Goal: Complete application form

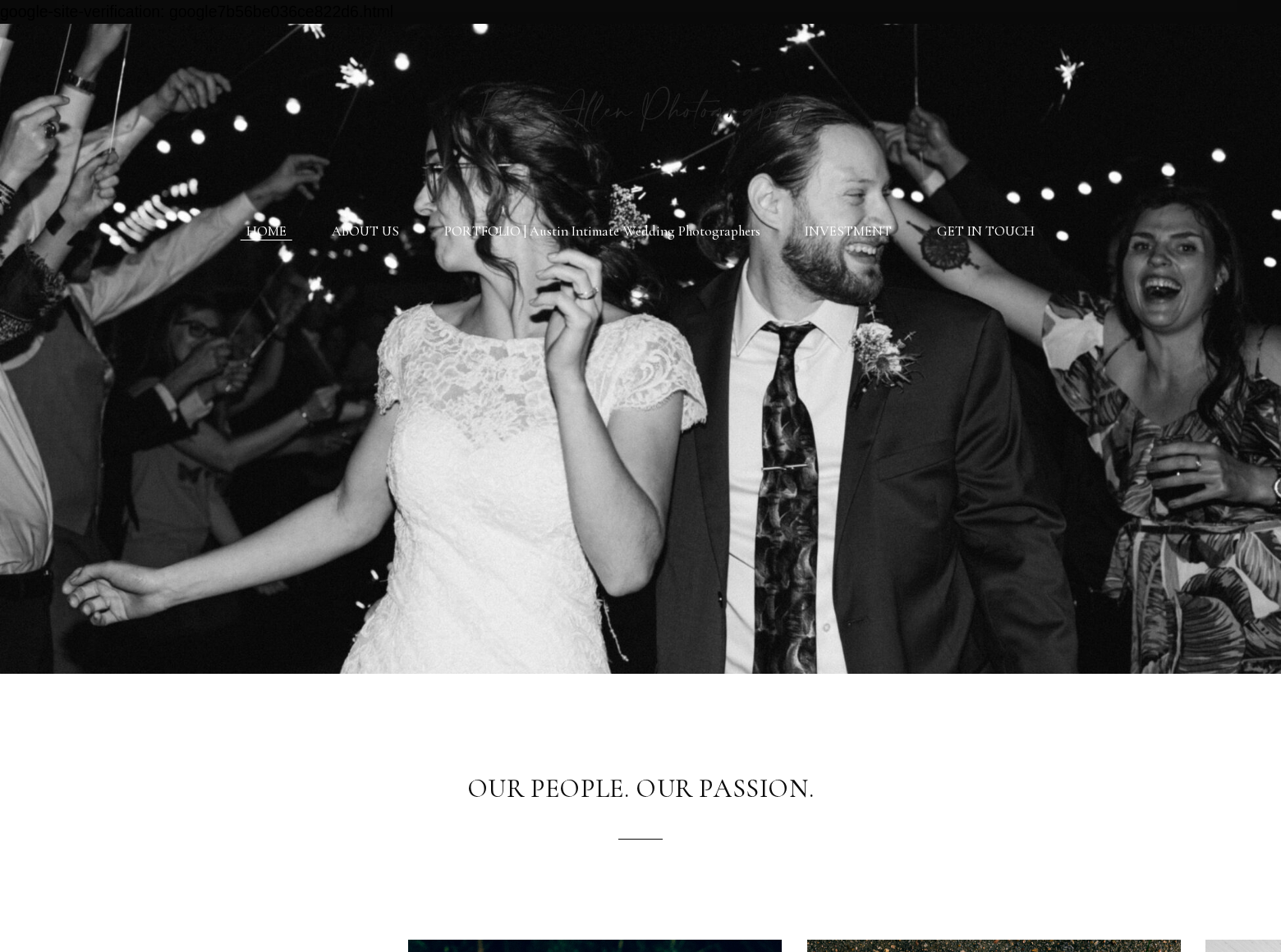
scroll to position [4461, 0]
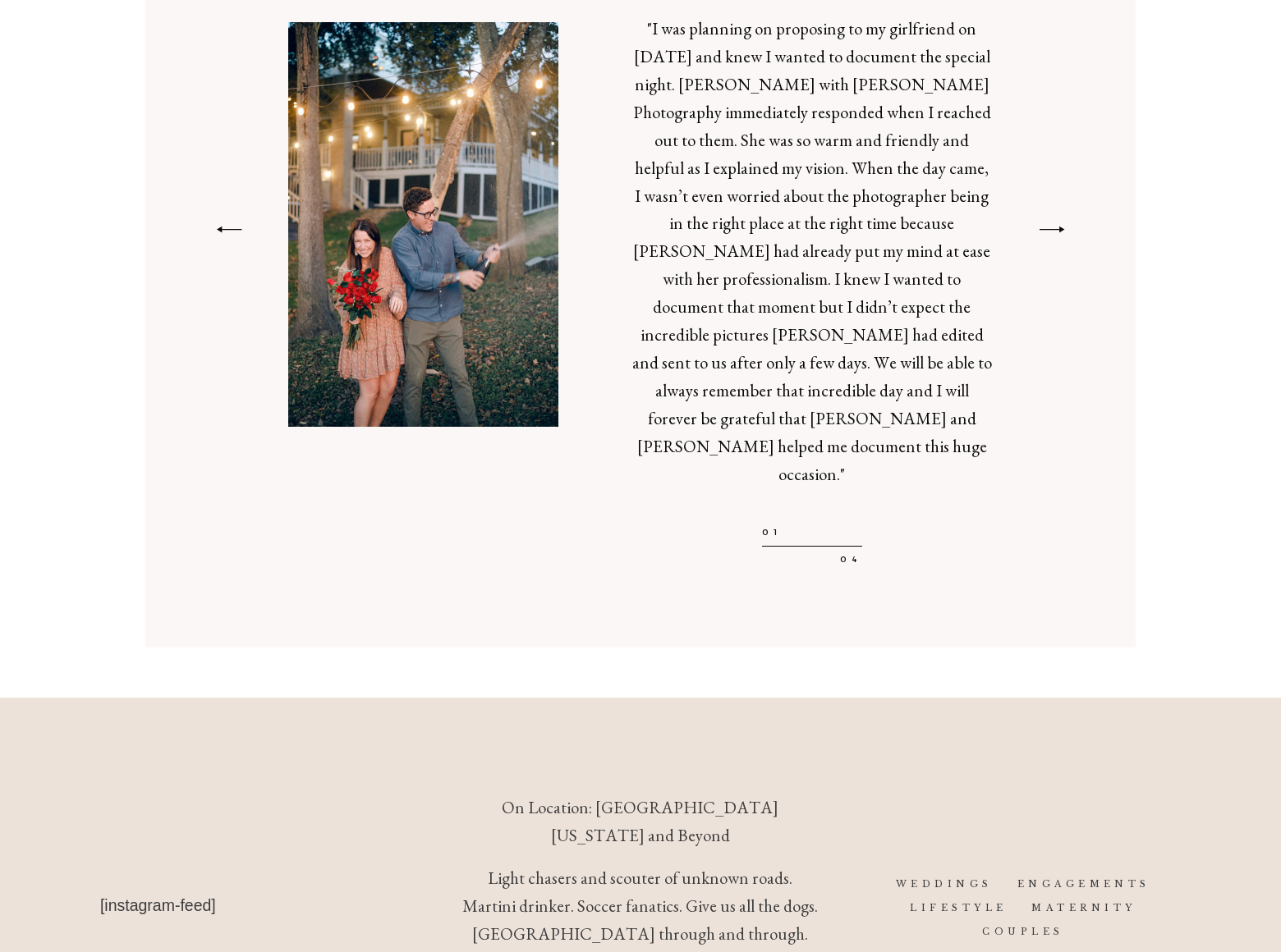
scroll to position [702, 0]
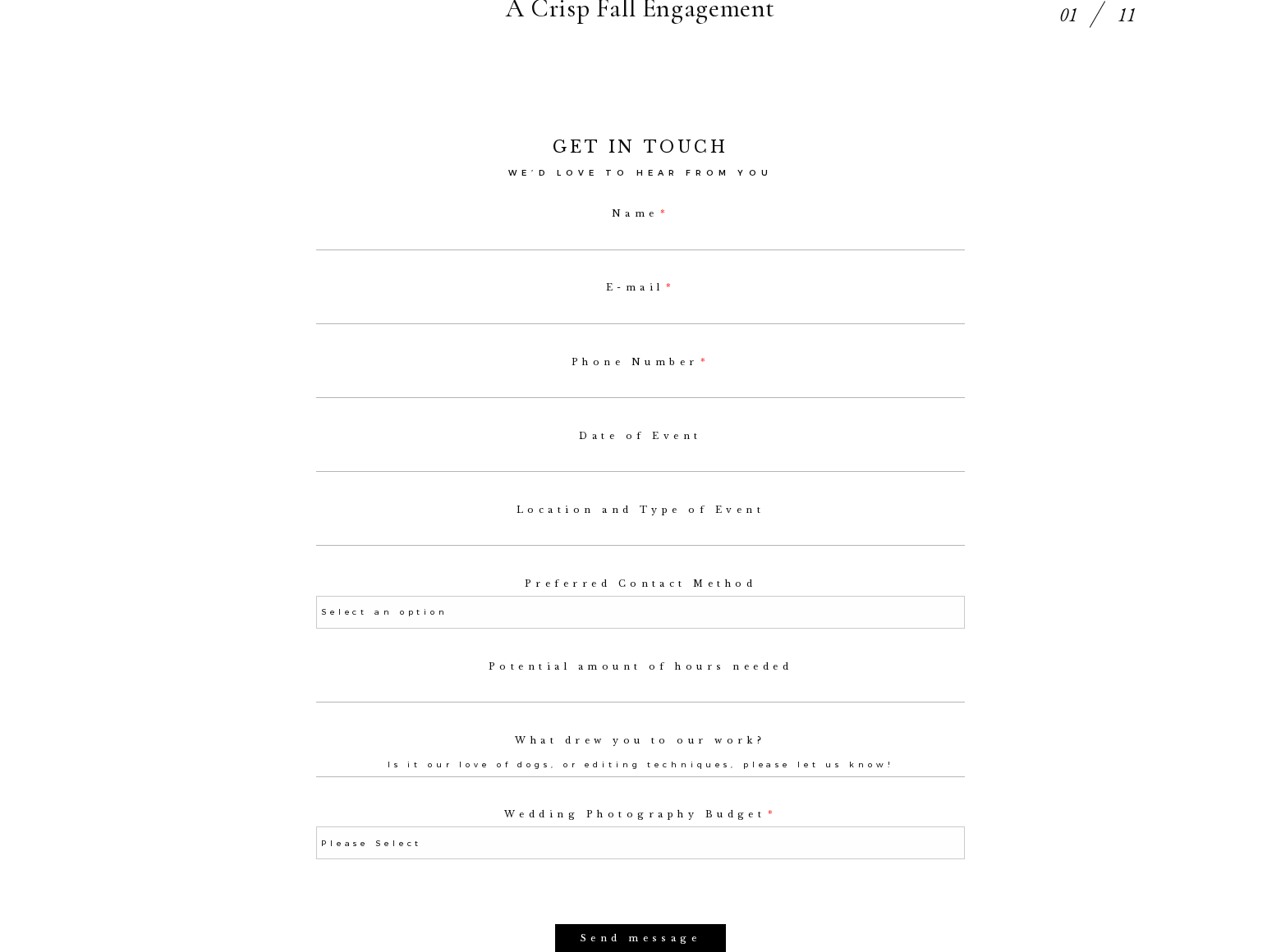
select select "Phone"
select select "Elopement (3 hours or less)"
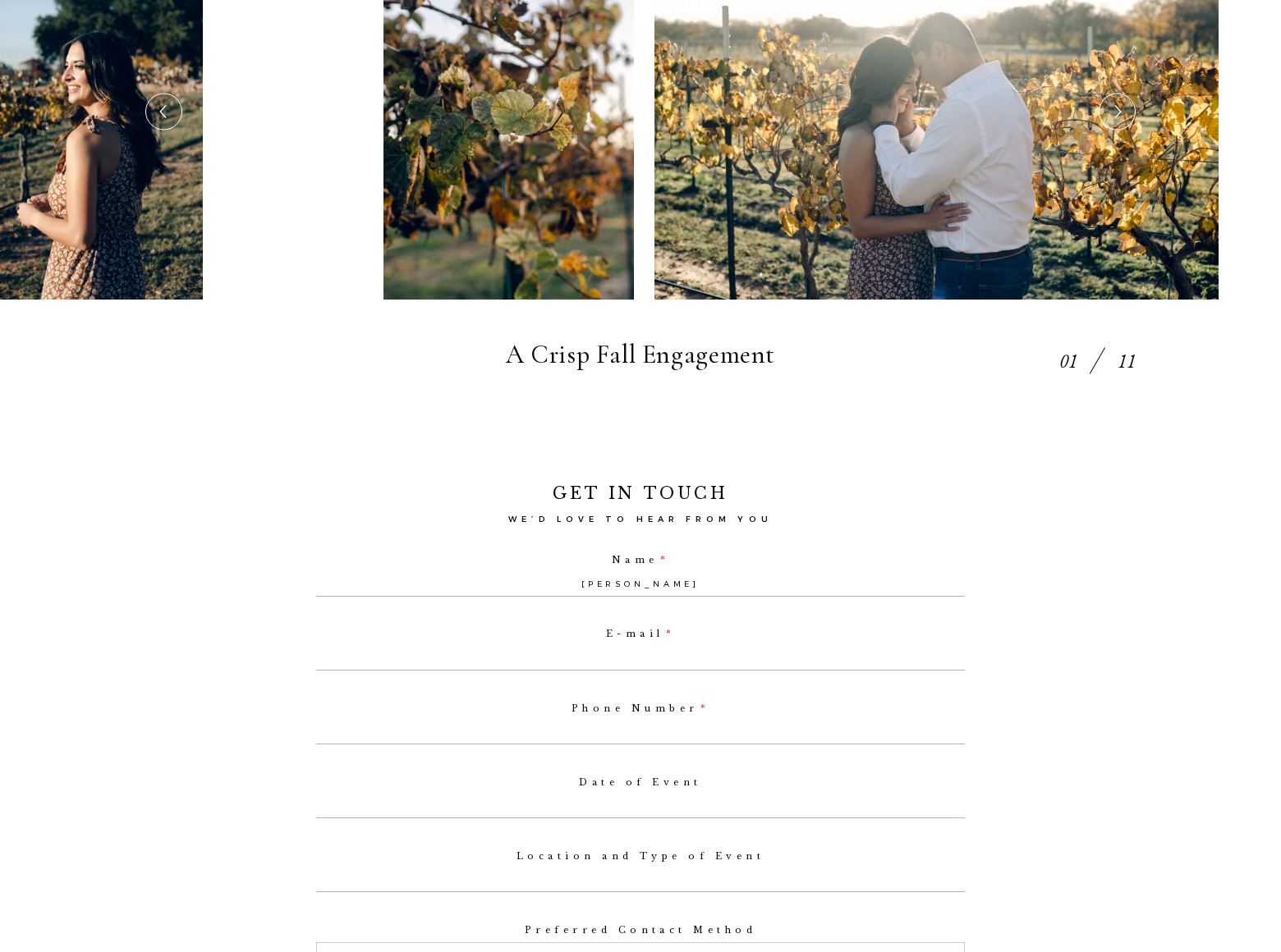
type input "[PERSON_NAME]"
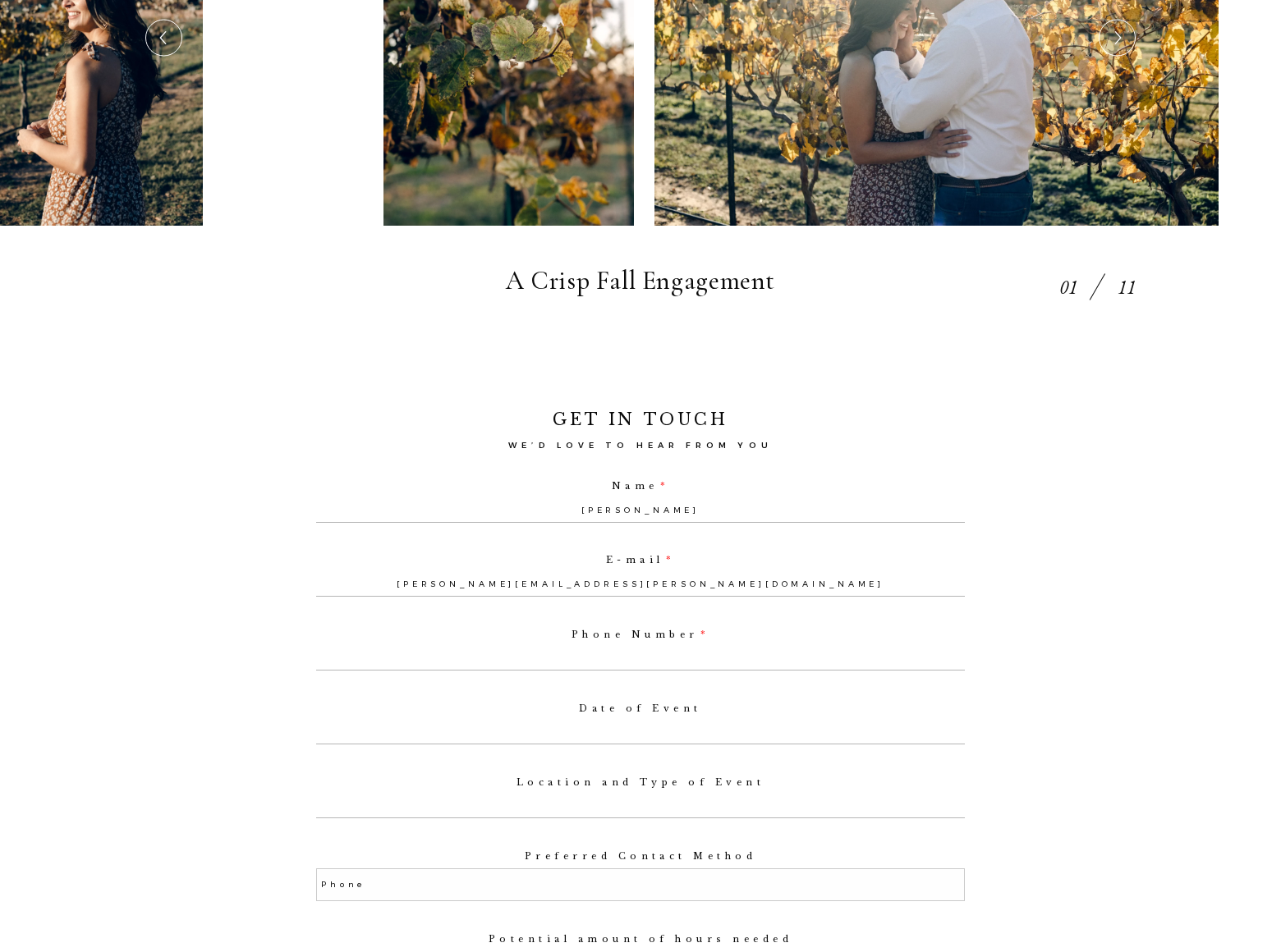
type input "[PERSON_NAME][EMAIL_ADDRESS][PERSON_NAME][DOMAIN_NAME]"
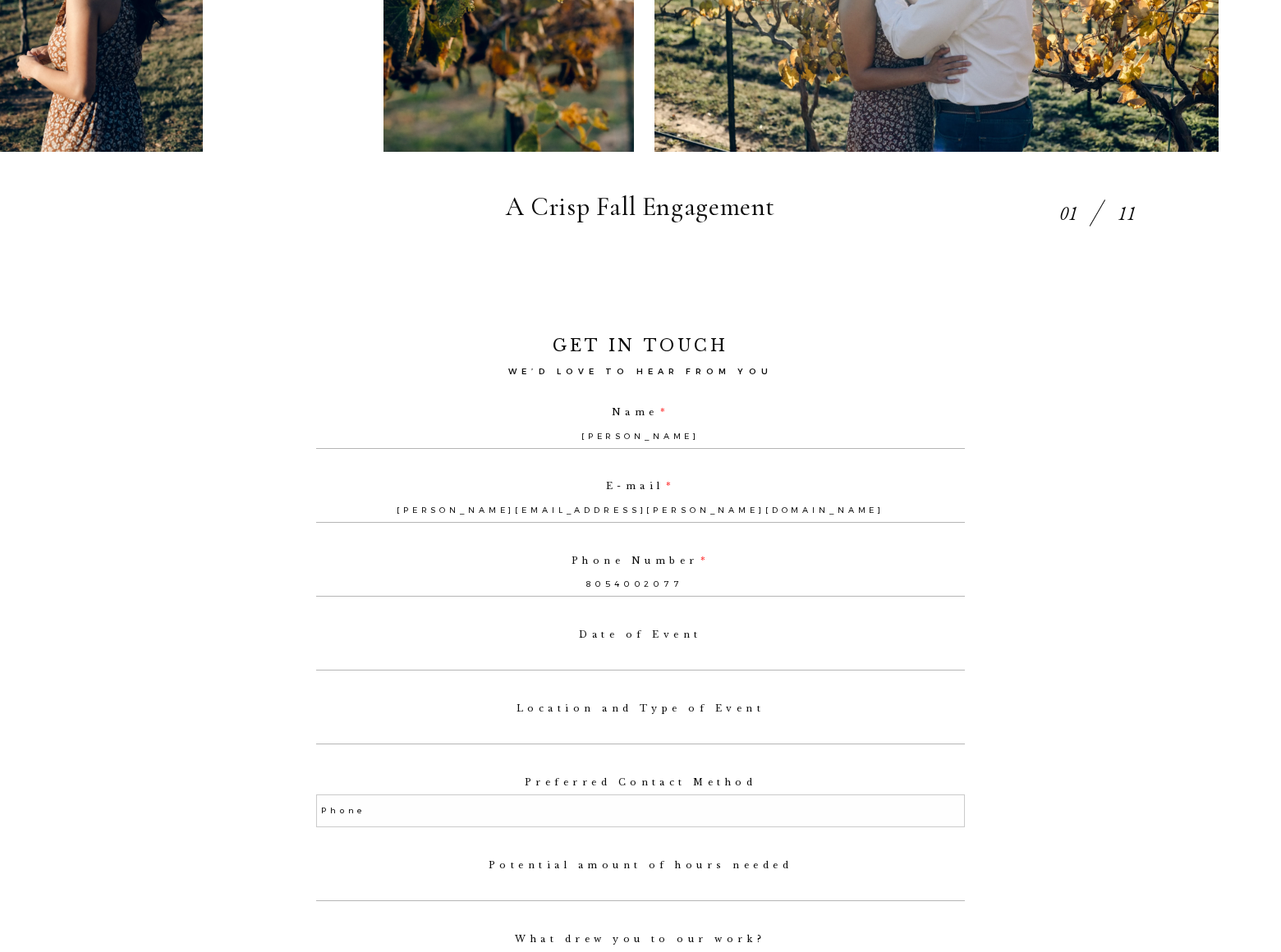
type input "8054002077"
click at [640, 777] on label "Preferred Contact Method" at bounding box center [640, 783] width 649 height 11
click at [640, 795] on select "Select an option Phone Text Email" at bounding box center [640, 811] width 649 height 33
type input "banners"
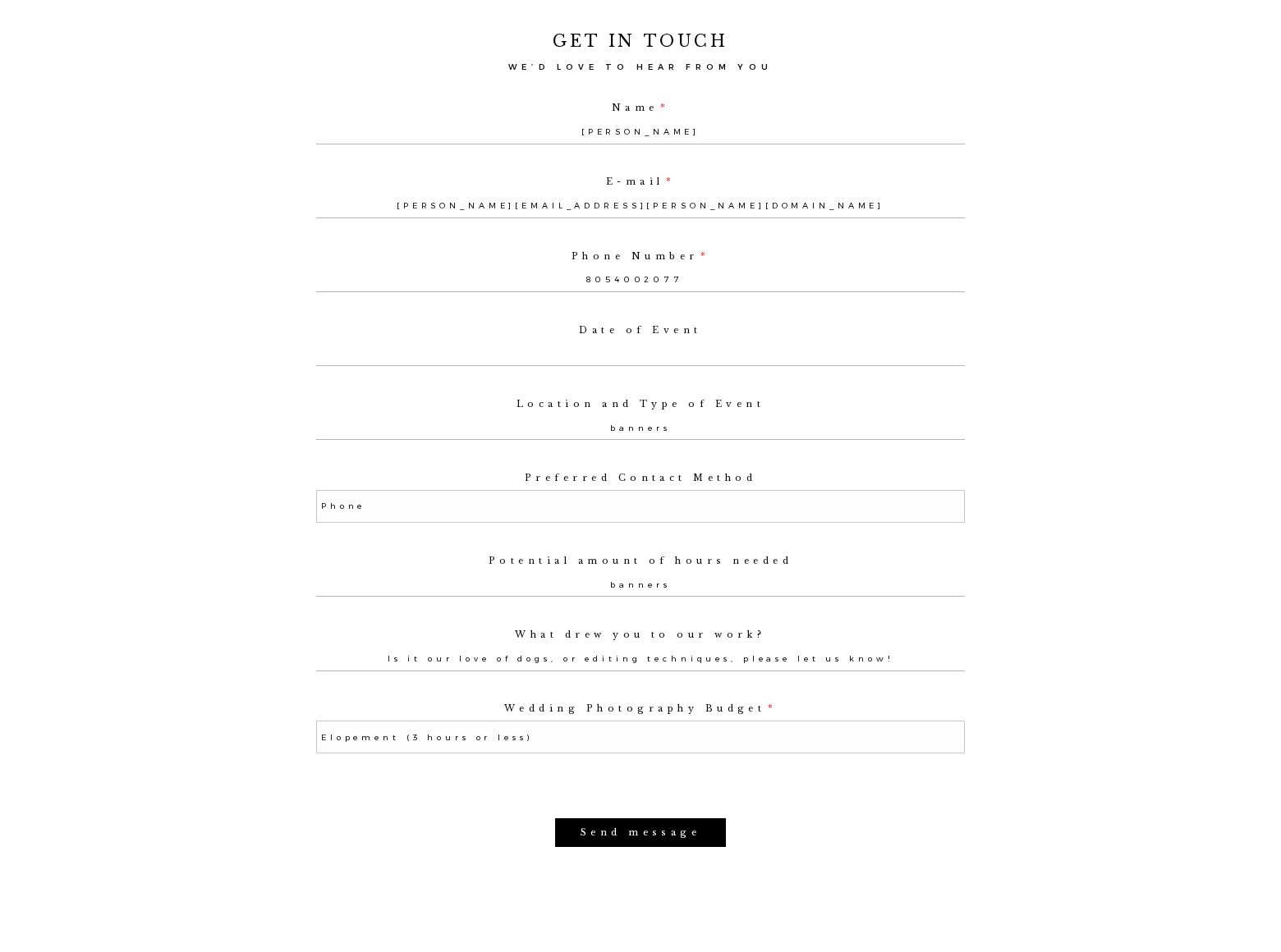
type input "banners"
click at [640, 473] on label "Preferred Contact Method" at bounding box center [640, 478] width 649 height 11
click at [640, 490] on select "Select an option Phone Text Email" at bounding box center [640, 506] width 649 height 33
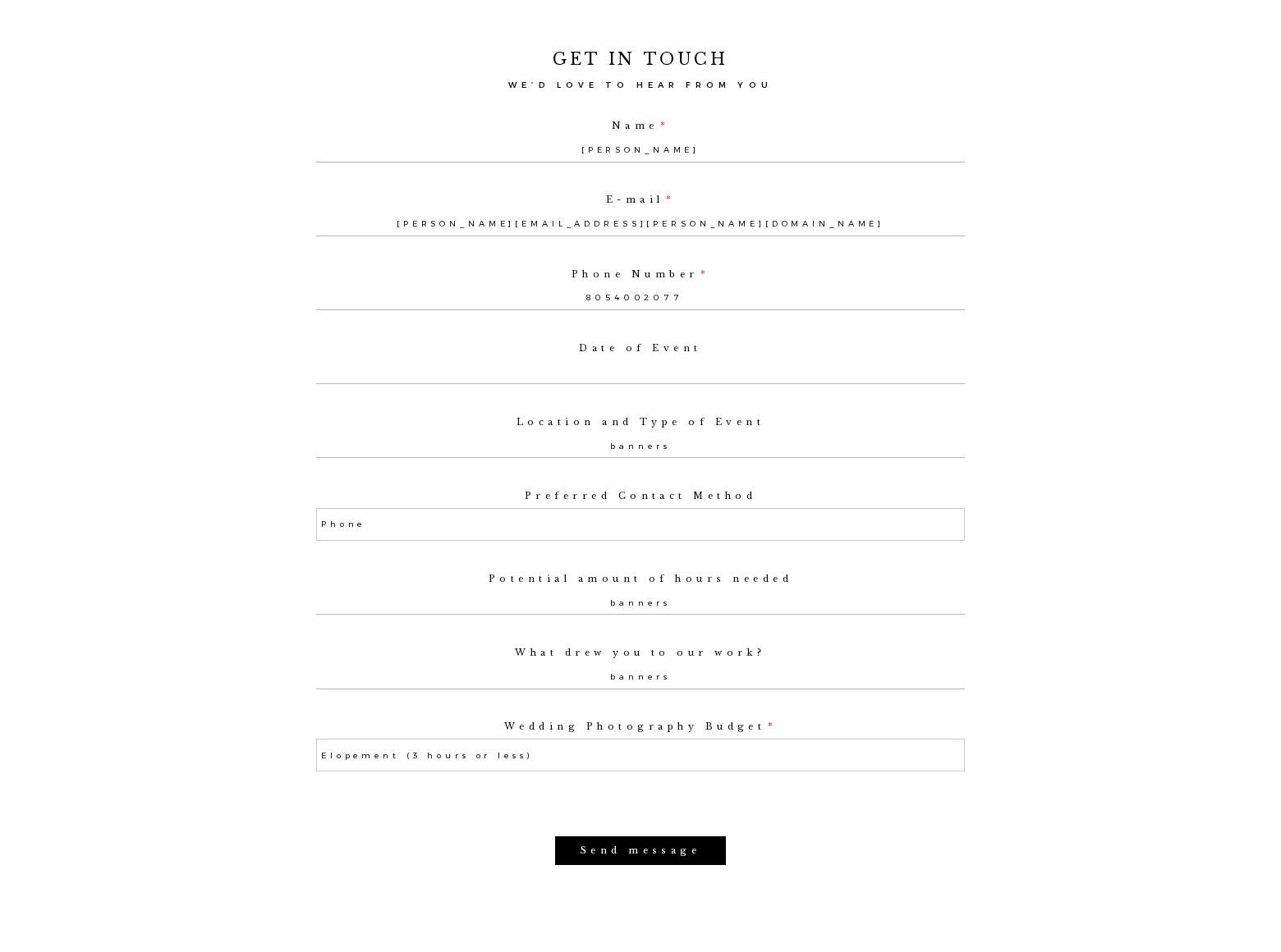
click at [640, 491] on label "Preferred Contact Method" at bounding box center [640, 496] width 649 height 11
click at [640, 508] on select "Select an option Phone Text Email" at bounding box center [640, 524] width 649 height 33
click at [640, 491] on label "Preferred Contact Method" at bounding box center [640, 496] width 649 height 11
click at [640, 508] on select "Select an option Phone Text Email" at bounding box center [640, 524] width 649 height 33
click at [316, 508] on select "Select an option Phone Text Email" at bounding box center [640, 524] width 649 height 33
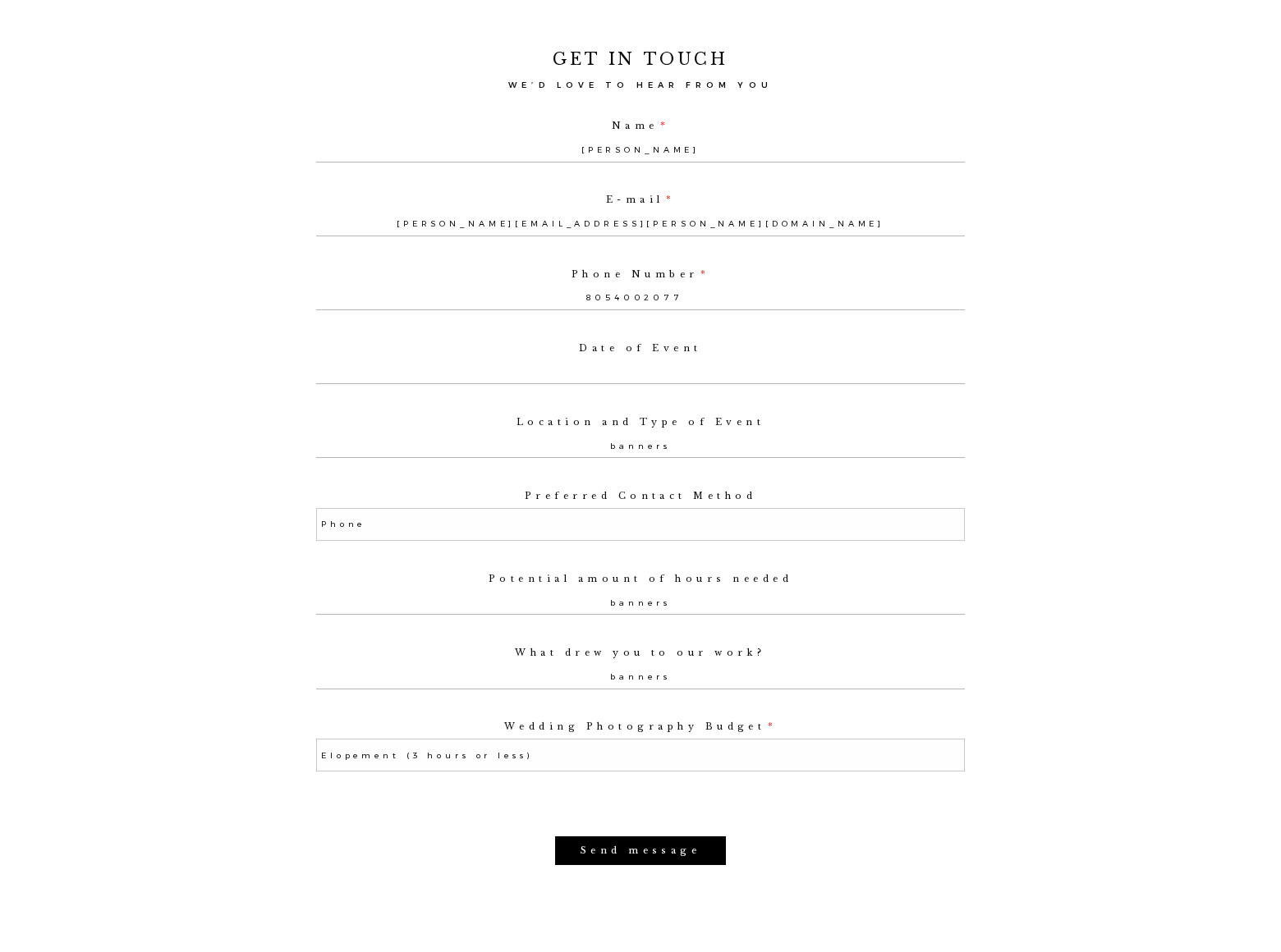
click at [640, 836] on input "Send message" at bounding box center [641, 851] width 172 height 29
select select
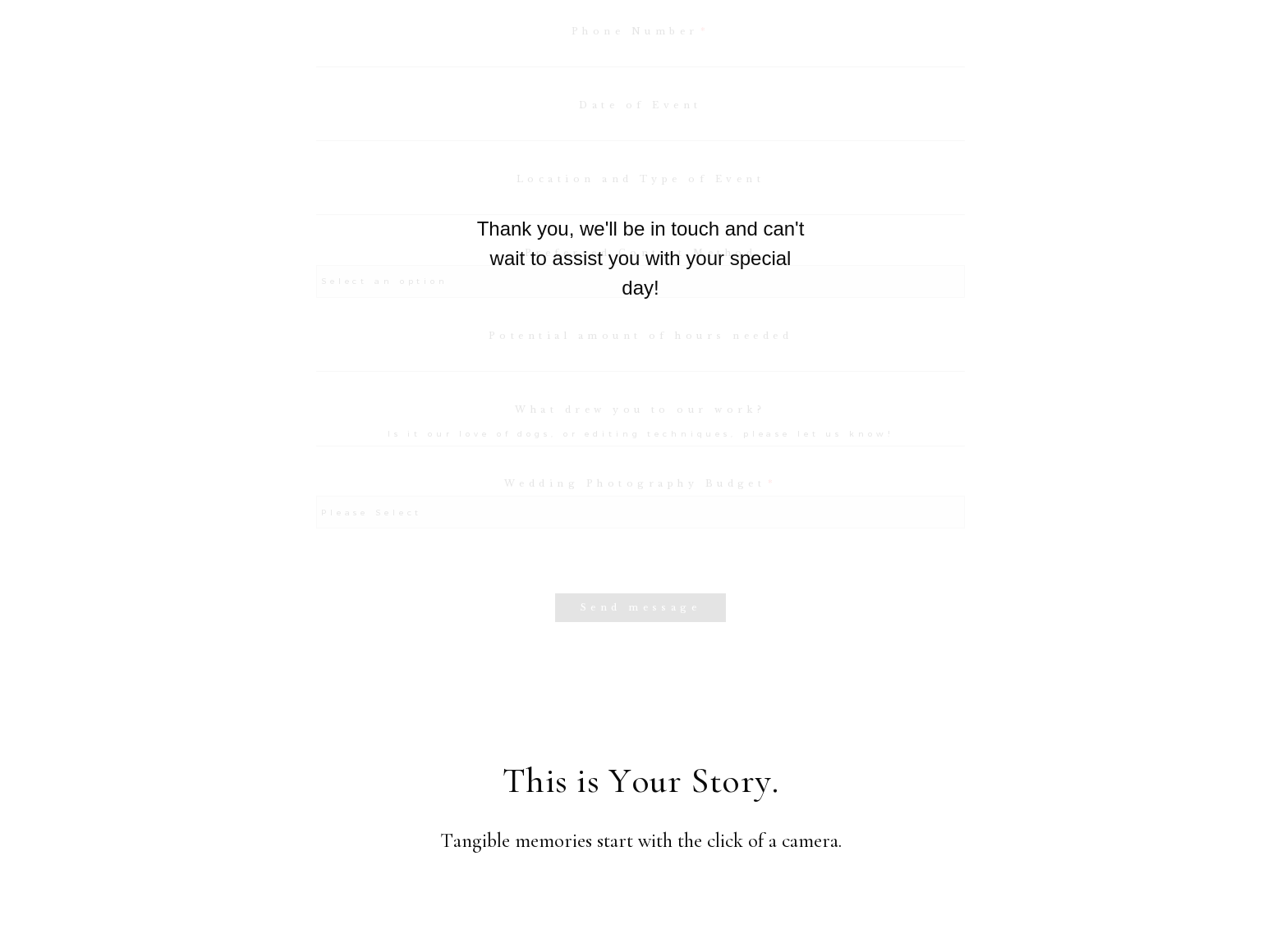
scroll to position [1113, 0]
